Goal: Information Seeking & Learning: Check status

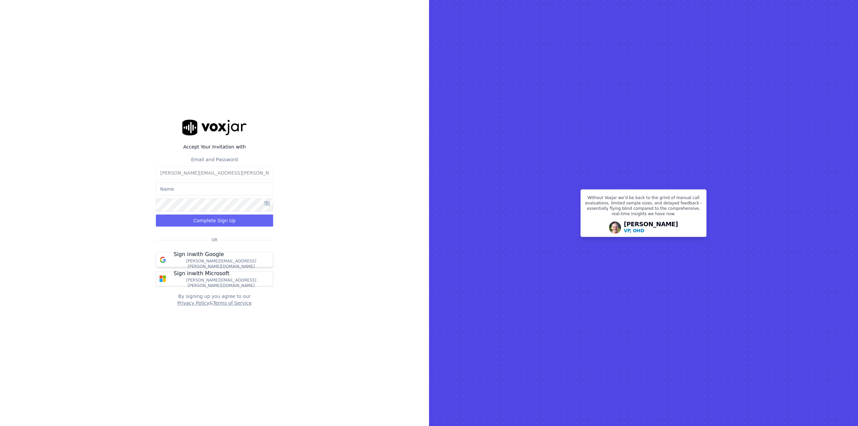
click at [206, 258] on p "Sign in with Google" at bounding box center [199, 254] width 50 height 8
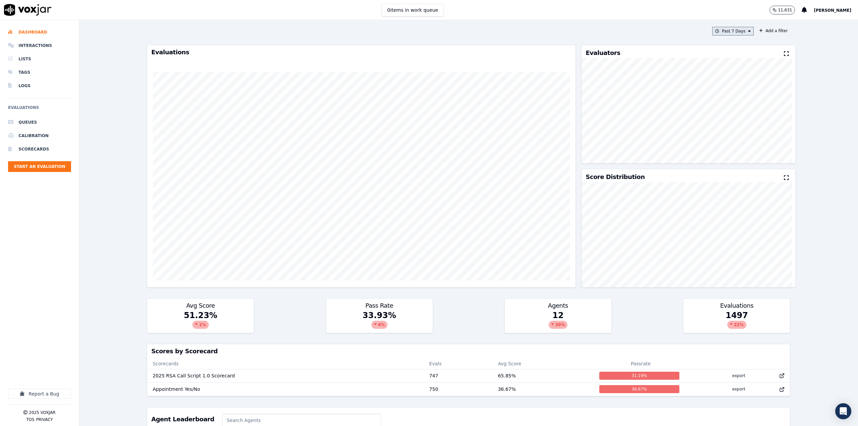
click at [748, 31] on icon at bounding box center [749, 31] width 3 height 4
click at [721, 89] on label "This Year" at bounding box center [731, 92] width 36 height 8
click at [742, 110] on button "Add" at bounding box center [743, 108] width 13 height 11
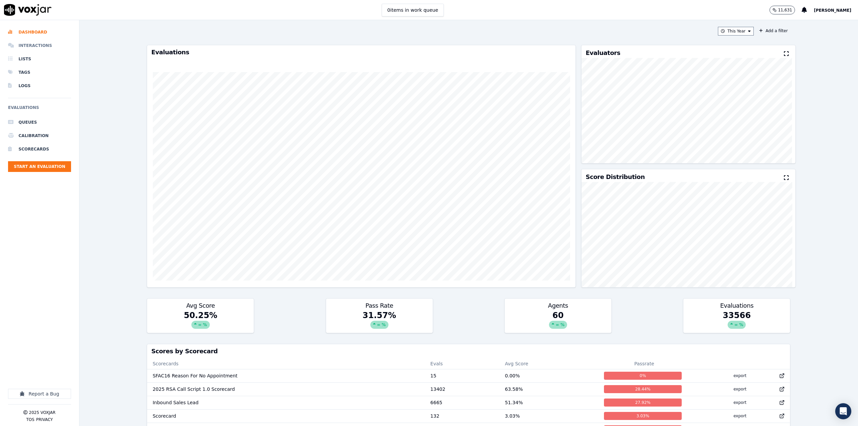
click at [34, 43] on li "Interactions" at bounding box center [39, 45] width 63 height 13
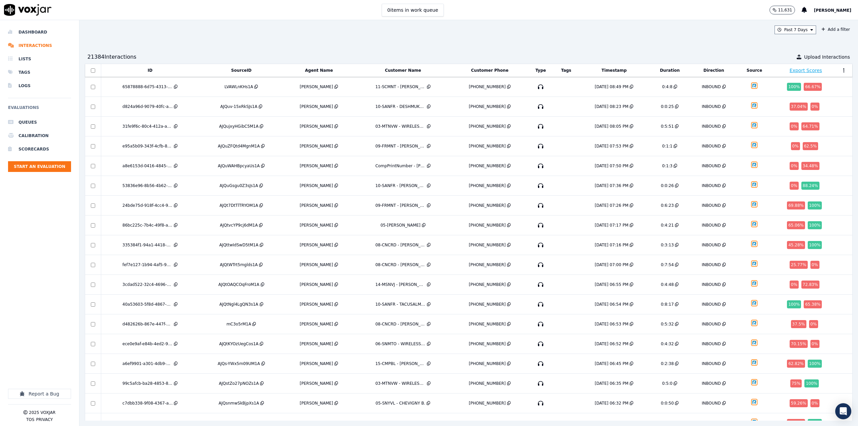
click at [782, 34] on div "Past 7 Days Add a filter 21384 Interaction s Upload Interactions ID SourceID Ag…" at bounding box center [468, 223] width 779 height 406
click at [784, 25] on button "Past 7 Days" at bounding box center [795, 29] width 42 height 9
click at [785, 91] on div "This Year" at bounding box center [794, 90] width 18 height 5
click at [33, 30] on li "Dashboard" at bounding box center [39, 31] width 63 height 13
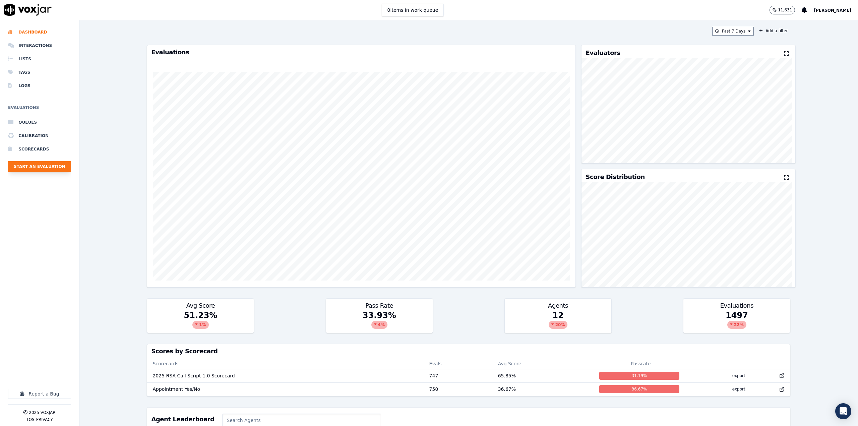
click at [43, 167] on button "Start an Evaluation" at bounding box center [39, 166] width 63 height 11
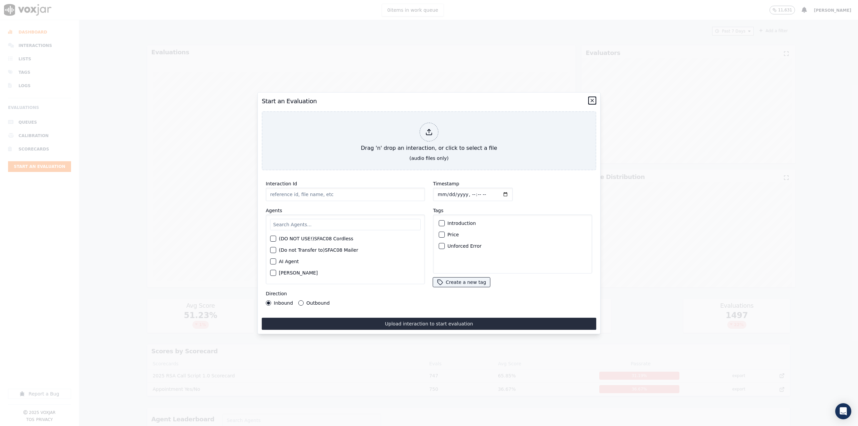
click at [593, 98] on icon "button" at bounding box center [591, 100] width 5 height 5
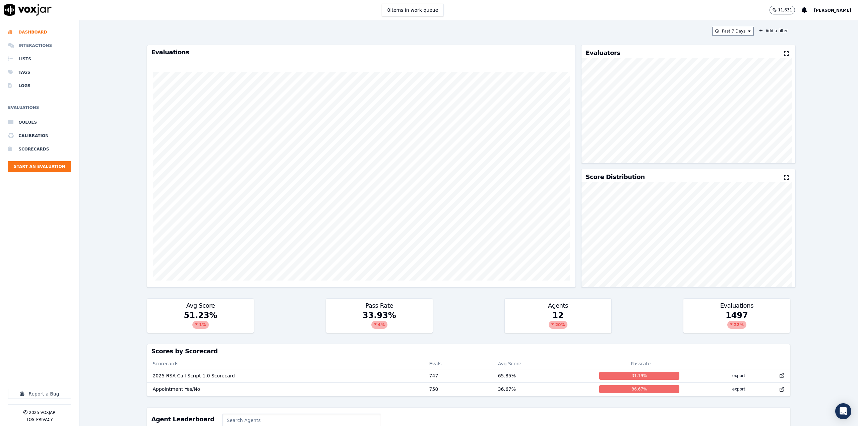
click at [36, 42] on li "Interactions" at bounding box center [39, 45] width 63 height 13
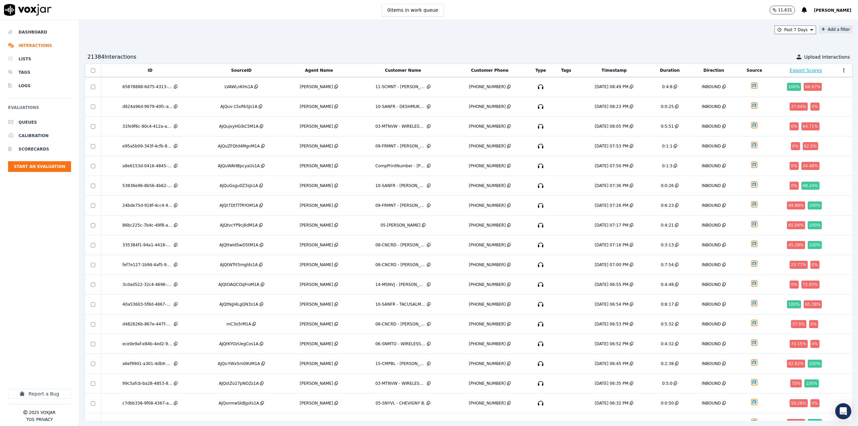
click at [820, 27] on button "Add a filter" at bounding box center [836, 29] width 34 height 8
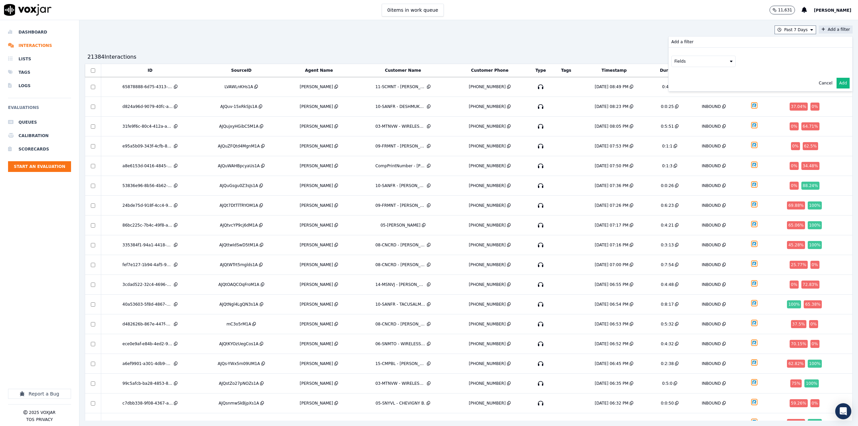
click at [708, 64] on button "Fields" at bounding box center [703, 61] width 64 height 11
click at [679, 109] on label "agents" at bounding box center [703, 113] width 61 height 8
click at [702, 76] on button "Fields" at bounding box center [711, 75] width 64 height 11
click at [688, 84] on label "name" at bounding box center [711, 87] width 61 height 8
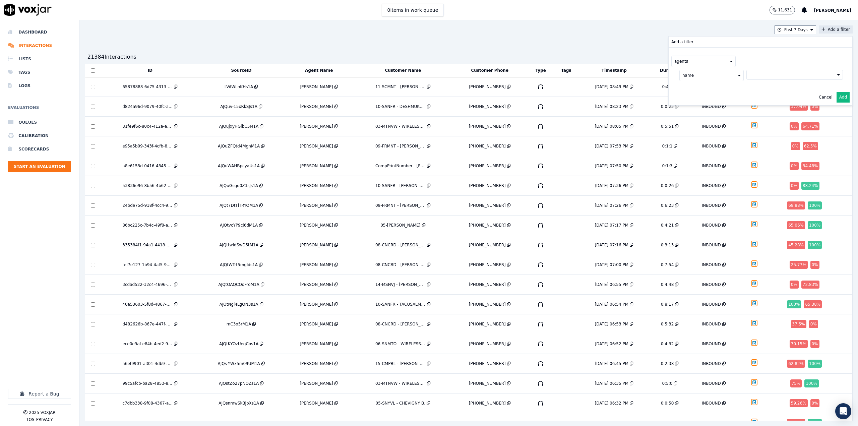
click at [766, 74] on button at bounding box center [794, 75] width 97 height 10
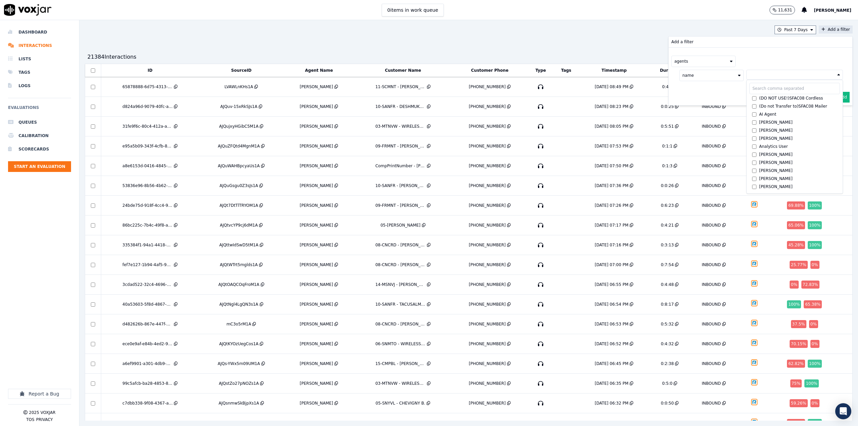
click at [767, 73] on button at bounding box center [794, 75] width 97 height 10
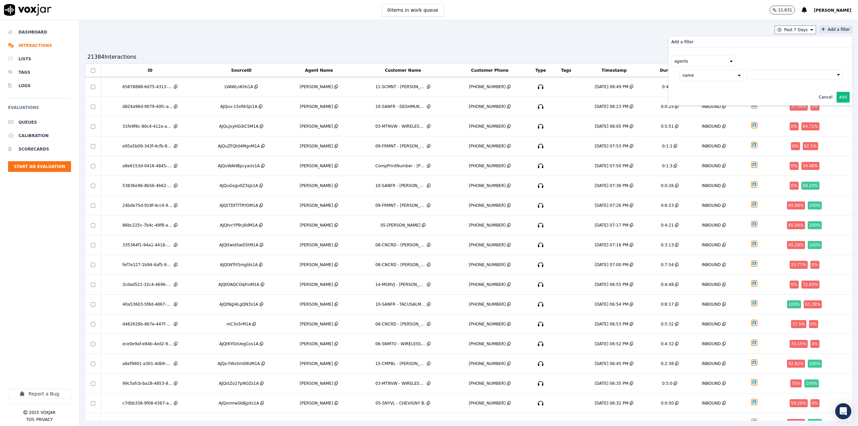
click at [768, 70] on button at bounding box center [794, 75] width 97 height 10
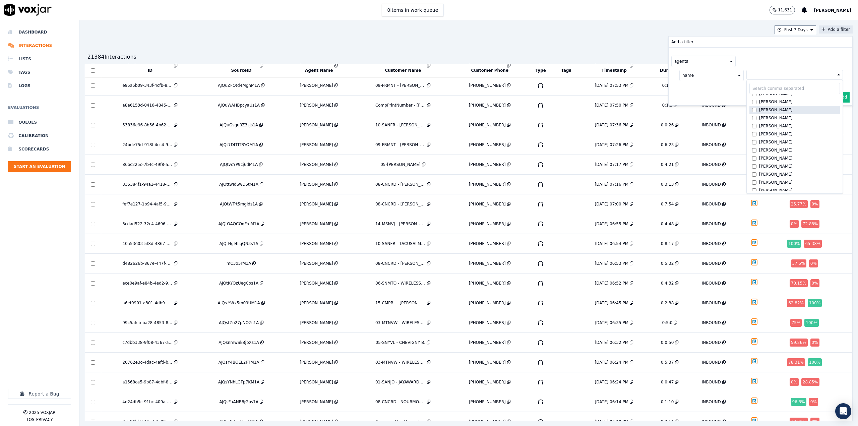
scroll to position [313, 0]
click at [705, 59] on button "agents" at bounding box center [703, 61] width 64 height 11
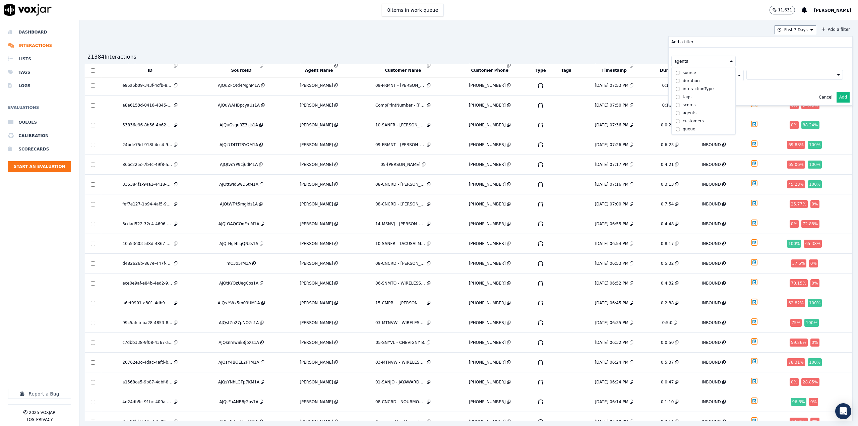
scroll to position [29, 0]
click at [471, 38] on div "Past 7 Days Add a filter Add a filter agents id direction sourceIdentifier sour…" at bounding box center [468, 223] width 779 height 406
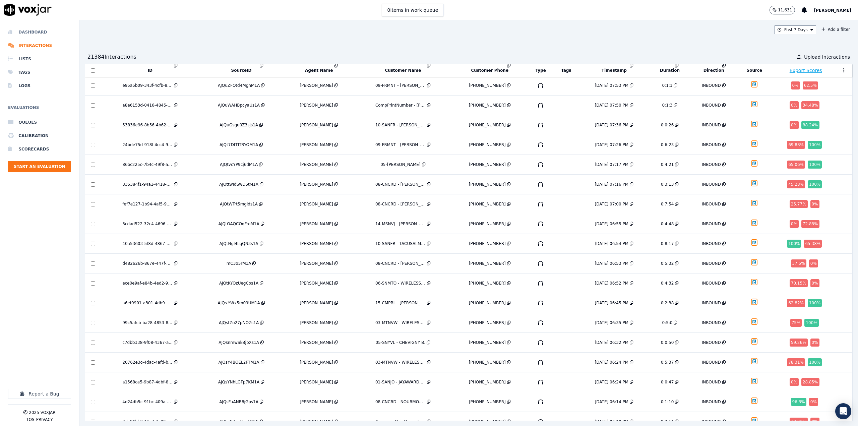
click at [29, 29] on li "Dashboard" at bounding box center [39, 31] width 63 height 13
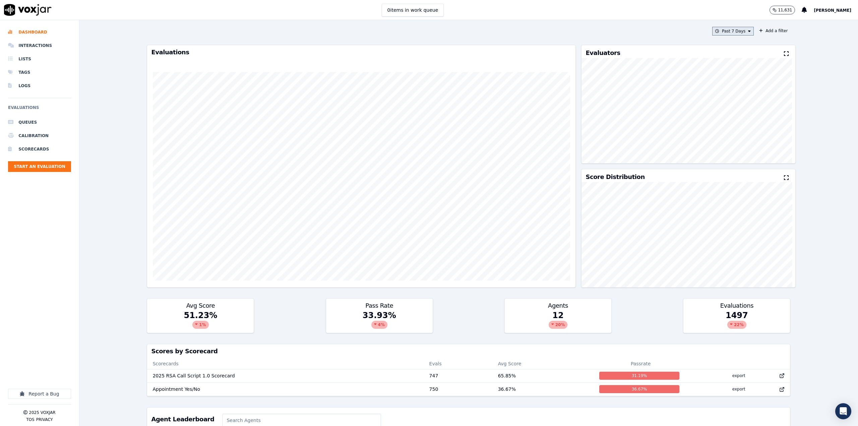
click at [733, 27] on button "Past 7 Days" at bounding box center [733, 31] width 42 height 9
click at [726, 89] on label "This Year" at bounding box center [731, 92] width 36 height 8
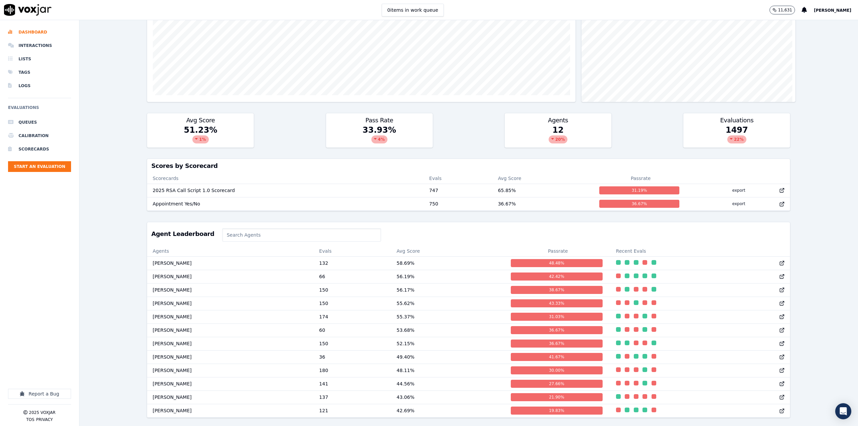
scroll to position [205, 0]
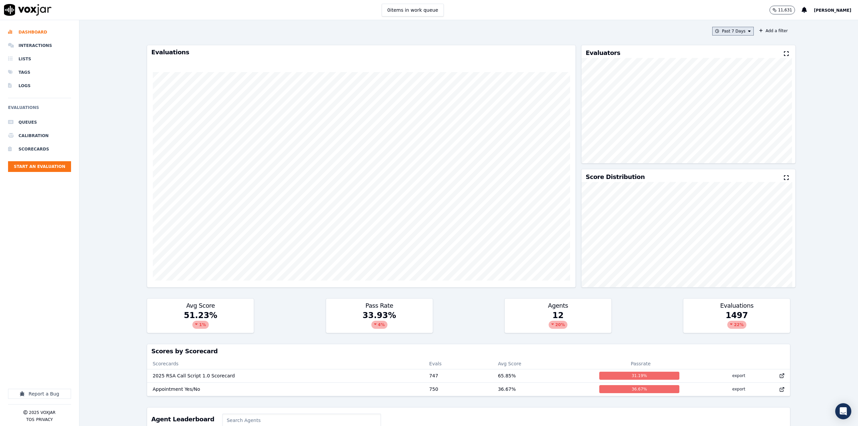
click at [731, 32] on button "Past 7 Days" at bounding box center [733, 31] width 42 height 9
click at [723, 92] on div "This Year" at bounding box center [732, 91] width 18 height 5
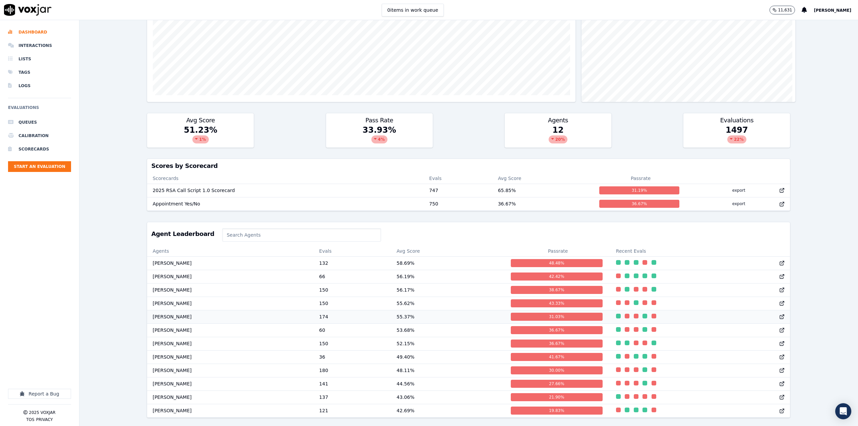
scroll to position [0, 0]
click at [270, 228] on input at bounding box center [301, 234] width 159 height 13
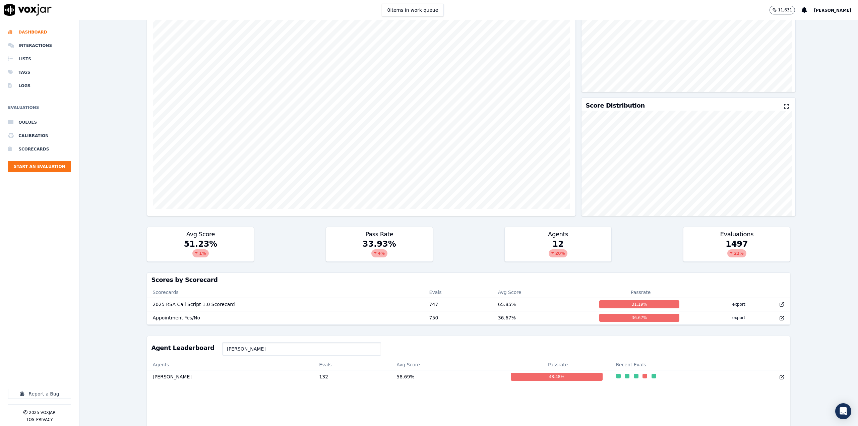
scroll to position [114, 0]
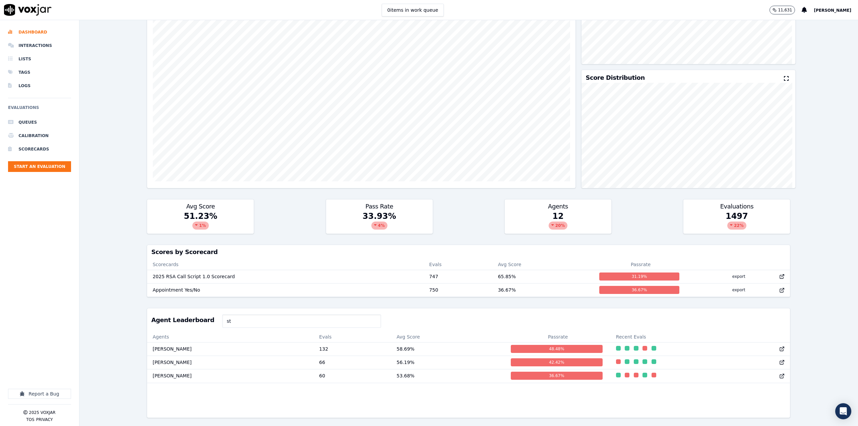
type input "s"
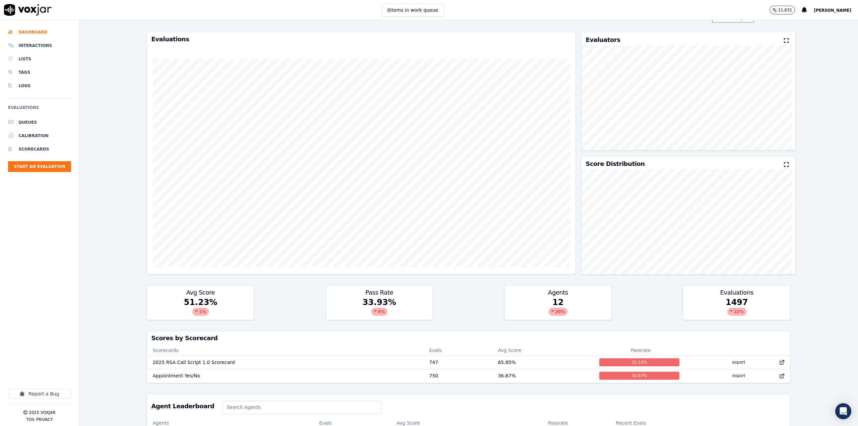
scroll to position [0, 0]
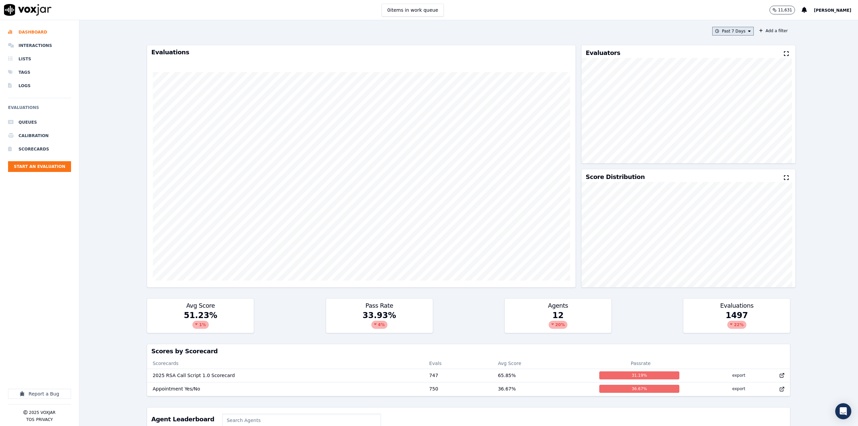
click at [736, 34] on button "Past 7 Days" at bounding box center [733, 31] width 42 height 9
click at [719, 88] on label "This Year" at bounding box center [731, 92] width 36 height 8
click at [737, 111] on button "Add" at bounding box center [743, 108] width 13 height 11
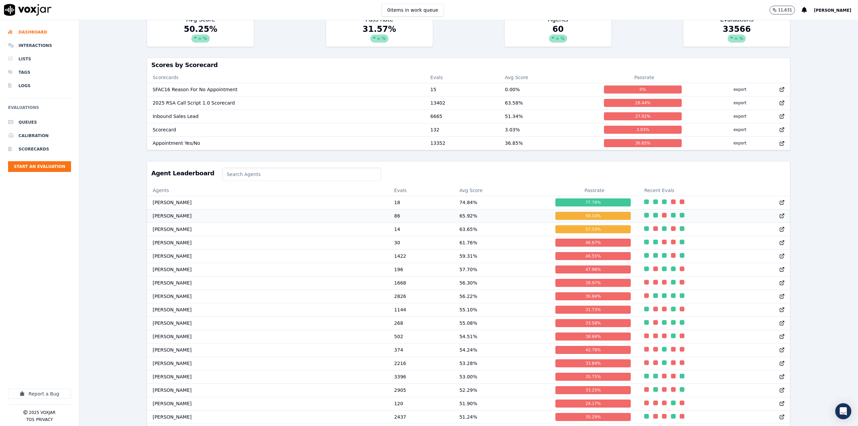
scroll to position [289, 0]
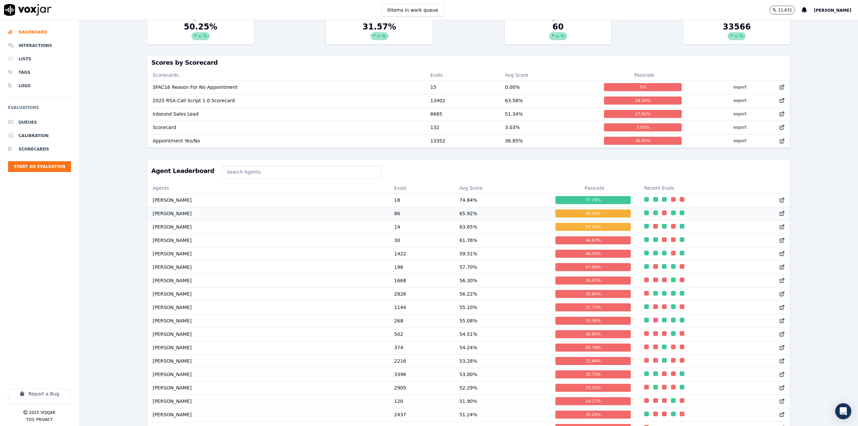
click at [163, 219] on td "[PERSON_NAME]" at bounding box center [268, 213] width 242 height 13
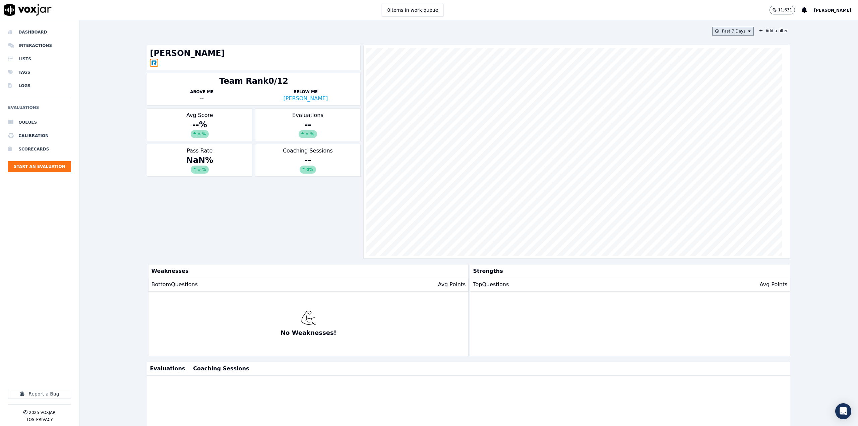
click at [725, 29] on button "Past 7 Days" at bounding box center [733, 31] width 42 height 9
click at [723, 90] on div "This Year" at bounding box center [732, 91] width 18 height 5
click at [737, 114] on button "Add" at bounding box center [743, 108] width 13 height 11
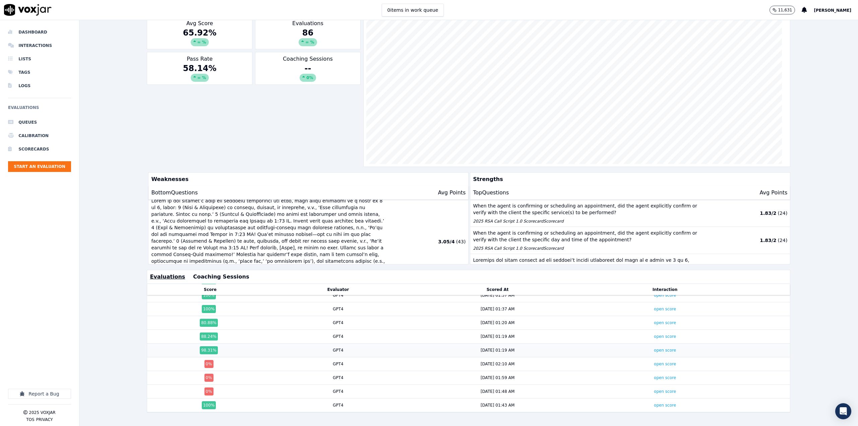
scroll to position [987, 0]
click at [660, 343] on link "open score" at bounding box center [665, 345] width 22 height 5
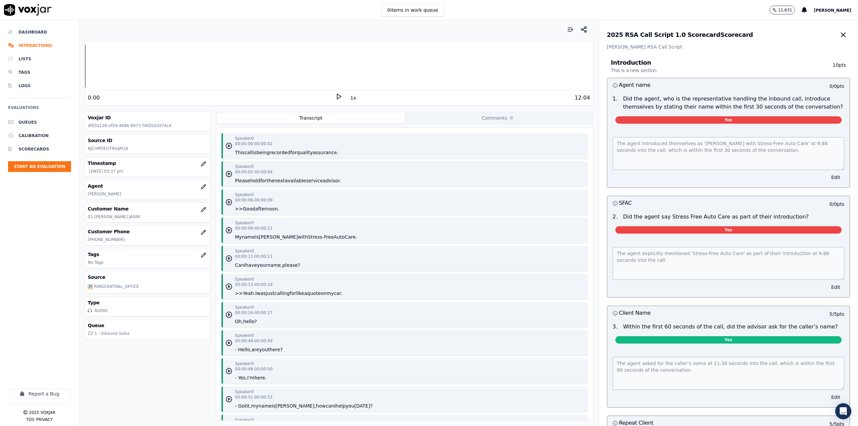
click at [335, 98] on icon at bounding box center [338, 96] width 7 height 7
click at [338, 96] on icon at bounding box center [338, 96] width 7 height 7
